Goal: Check status

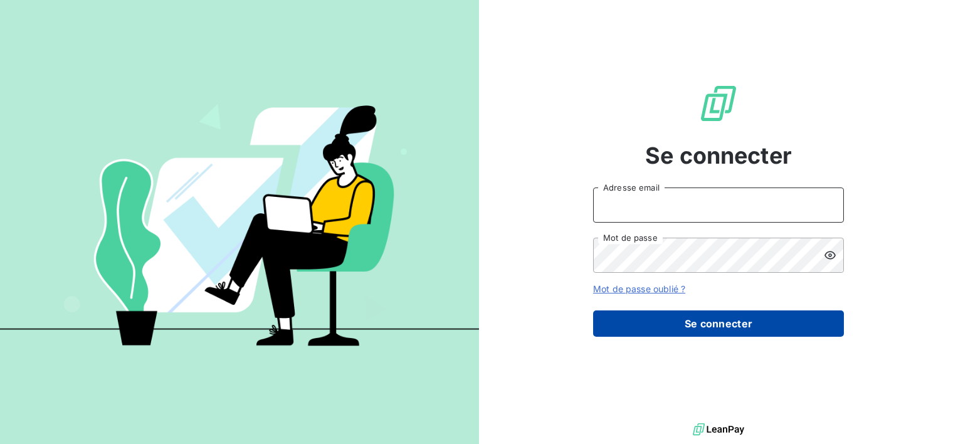
type input "[EMAIL_ADDRESS][DOMAIN_NAME]"
click at [666, 319] on button "Se connecter" at bounding box center [718, 323] width 251 height 26
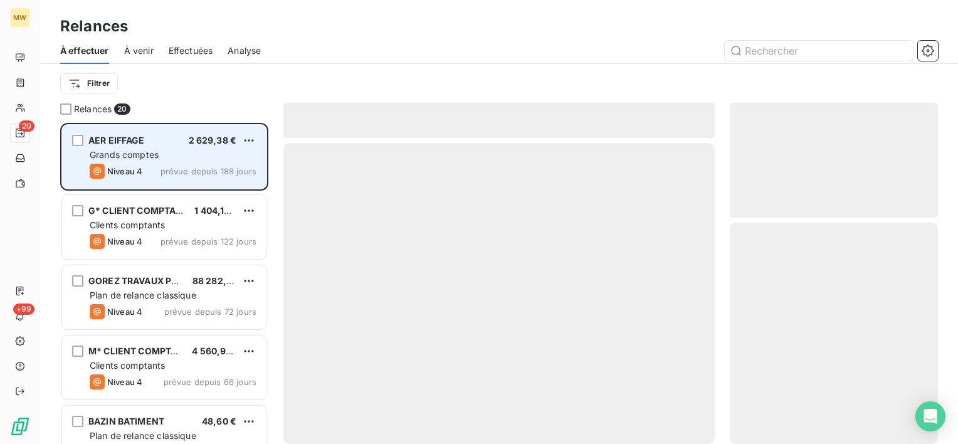
scroll to position [311, 198]
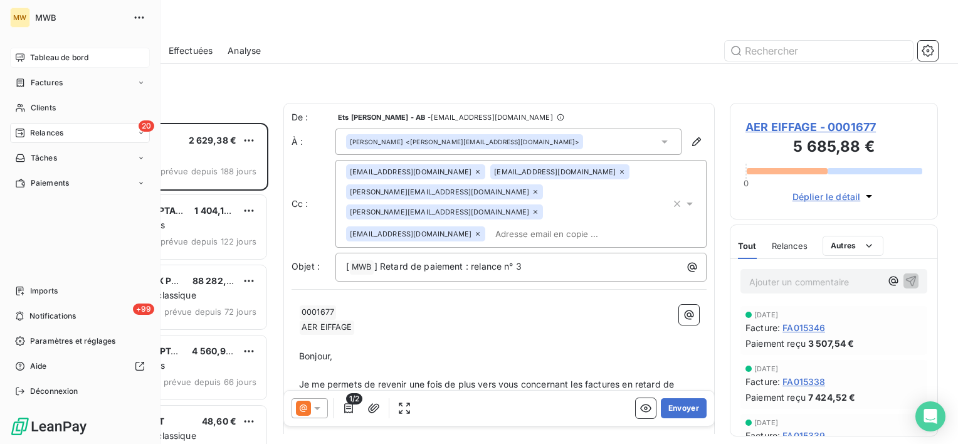
click at [58, 53] on span "Tableau de bord" at bounding box center [59, 57] width 58 height 11
